Goal: Transaction & Acquisition: Purchase product/service

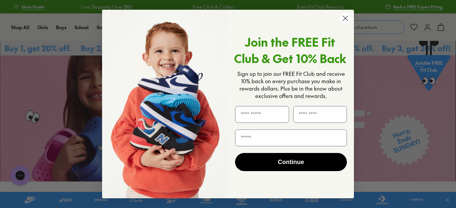
drag, startPoint x: 0, startPoint y: 0, endPoint x: 340, endPoint y: 18, distance: 340.9
click at [340, 18] on circle "Close dialog" at bounding box center [345, 18] width 11 height 11
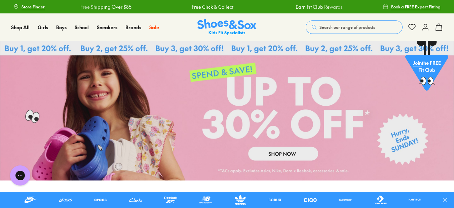
click at [351, 28] on span "Search our range of products" at bounding box center [346, 27] width 55 height 6
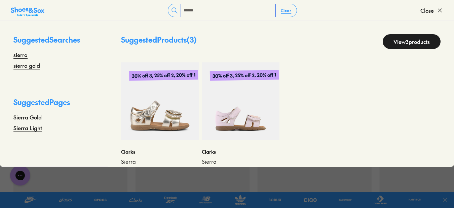
scroll to position [365, 0]
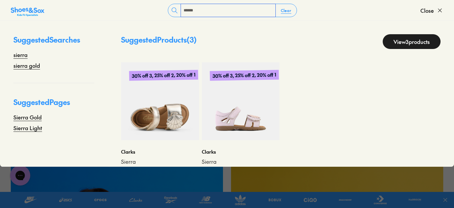
type input "******"
click at [155, 103] on img at bounding box center [160, 102] width 78 height 78
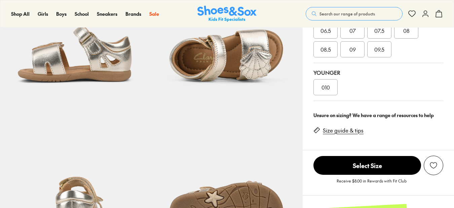
select select "*"
